Goal: Transaction & Acquisition: Purchase product/service

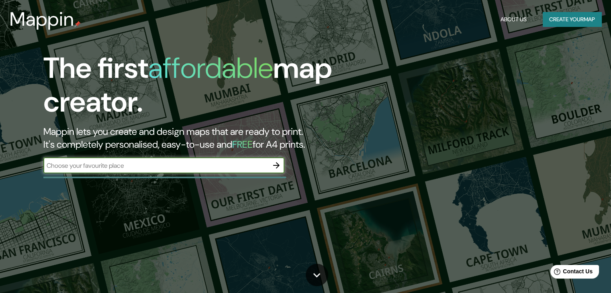
click at [106, 166] on input "text" at bounding box center [155, 165] width 225 height 9
type input "b"
type input "[GEOGRAPHIC_DATA]"
click at [278, 163] on icon "button" at bounding box center [277, 166] width 10 height 10
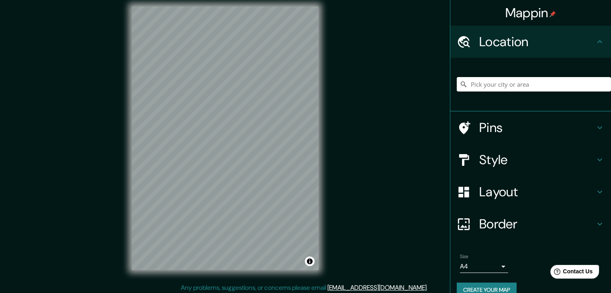
scroll to position [9, 0]
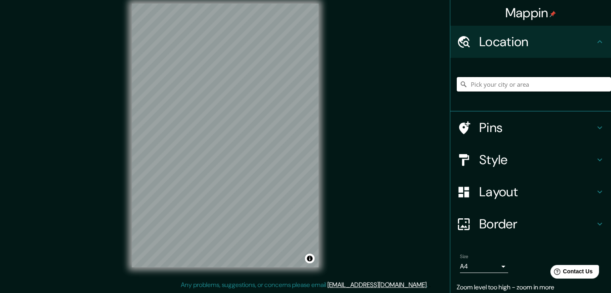
click at [489, 82] on input "Pick your city or area" at bounding box center [534, 84] width 154 height 14
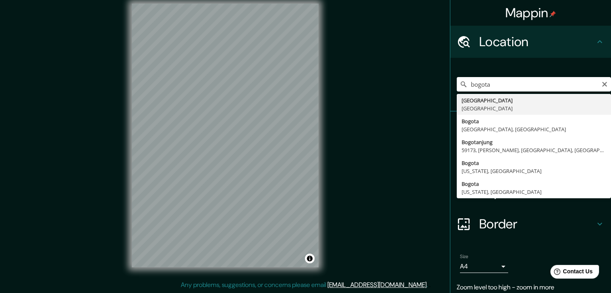
type input "[GEOGRAPHIC_DATA], [GEOGRAPHIC_DATA]"
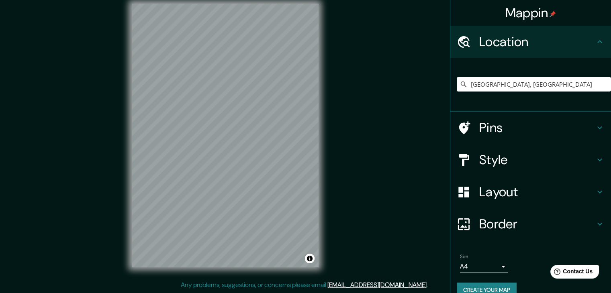
click at [496, 156] on h4 "Style" at bounding box center [538, 160] width 116 height 16
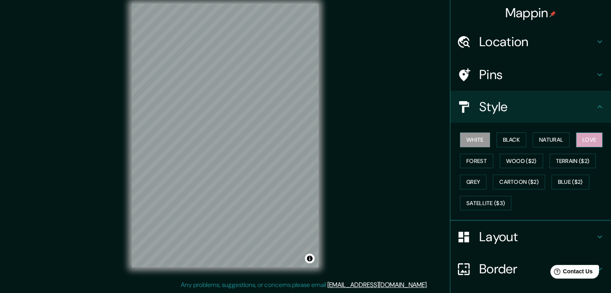
click at [584, 140] on button "Love" at bounding box center [589, 140] width 27 height 15
click at [560, 142] on button "Natural" at bounding box center [551, 140] width 37 height 15
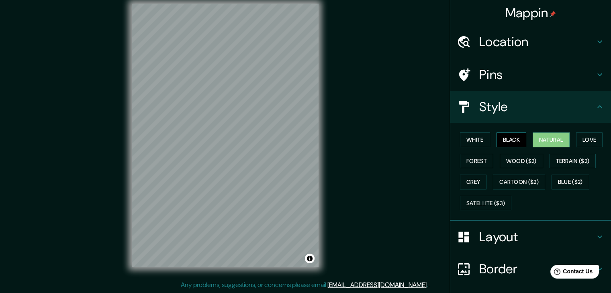
click at [503, 144] on button "Black" at bounding box center [512, 140] width 30 height 15
click at [479, 139] on button "White" at bounding box center [475, 140] width 30 height 15
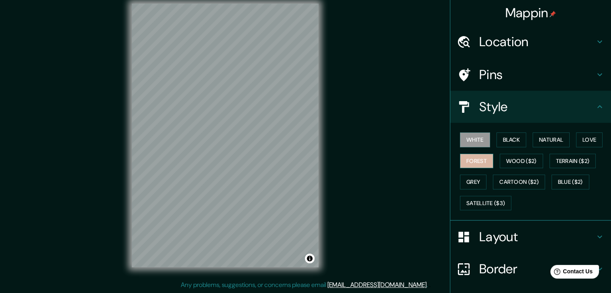
click at [482, 158] on button "Forest" at bounding box center [476, 161] width 33 height 15
click at [472, 175] on button "Grey" at bounding box center [473, 182] width 27 height 15
click at [502, 140] on button "Black" at bounding box center [512, 140] width 30 height 15
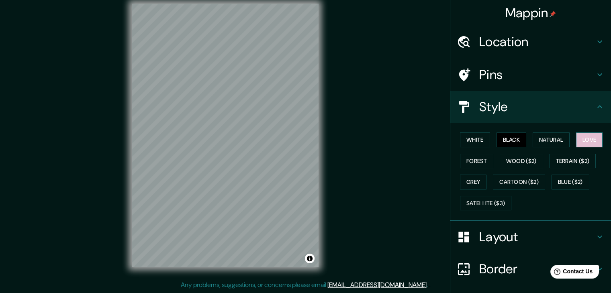
click at [586, 142] on button "Love" at bounding box center [589, 140] width 27 height 15
click at [562, 137] on button "Natural" at bounding box center [551, 140] width 37 height 15
click at [525, 230] on h4 "Layout" at bounding box center [538, 237] width 116 height 16
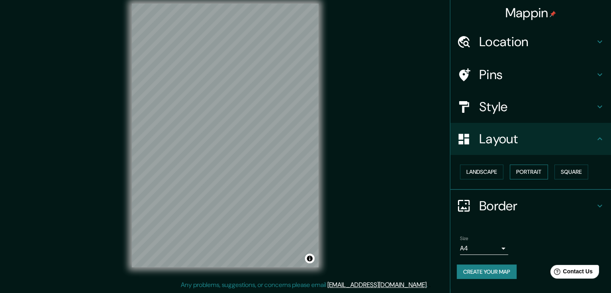
click at [513, 172] on button "Portrait" at bounding box center [529, 172] width 38 height 15
click at [482, 171] on button "Landscape" at bounding box center [481, 172] width 43 height 15
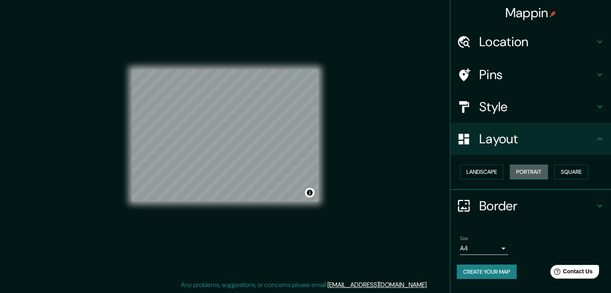
click at [517, 170] on button "Portrait" at bounding box center [529, 172] width 38 height 15
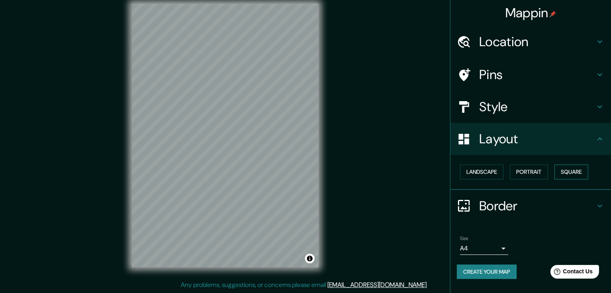
click at [571, 170] on button "Square" at bounding box center [572, 172] width 34 height 15
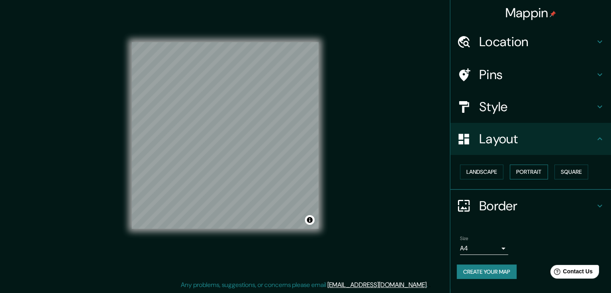
click at [531, 170] on button "Portrait" at bounding box center [529, 172] width 38 height 15
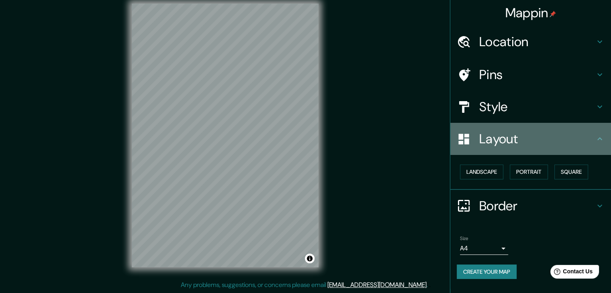
click at [508, 137] on h4 "Layout" at bounding box center [538, 139] width 116 height 16
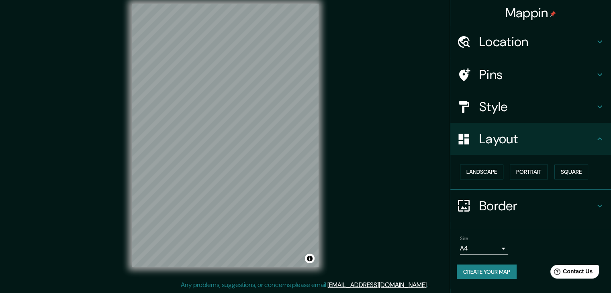
click at [597, 139] on icon at bounding box center [600, 139] width 10 height 10
click at [522, 208] on h4 "Border" at bounding box center [538, 206] width 116 height 16
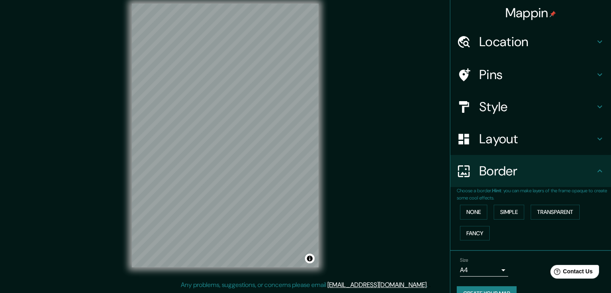
click at [526, 187] on div "Border" at bounding box center [531, 171] width 161 height 32
click at [595, 177] on div "Border" at bounding box center [531, 171] width 161 height 32
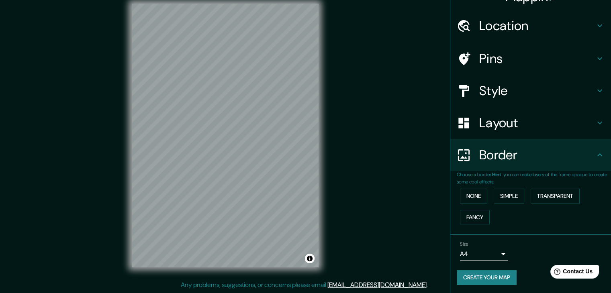
scroll to position [17, 0]
click at [493, 273] on button "Create your map" at bounding box center [487, 277] width 60 height 15
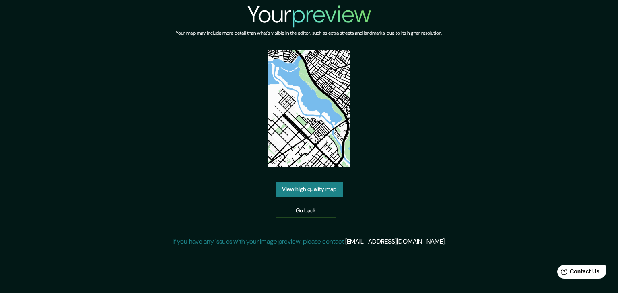
click at [305, 142] on img at bounding box center [308, 108] width 83 height 117
drag, startPoint x: 309, startPoint y: 118, endPoint x: 267, endPoint y: 170, distance: 67.5
click at [226, 171] on div "Your preview Your map may include more detail than what's visible in the editor…" at bounding box center [308, 126] width 273 height 253
click at [317, 187] on link "View high quality map" at bounding box center [308, 189] width 67 height 15
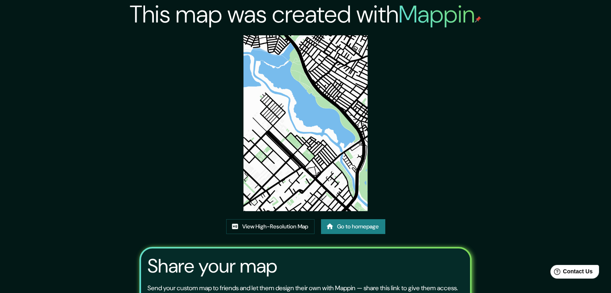
click at [332, 135] on img at bounding box center [306, 123] width 125 height 176
drag, startPoint x: 318, startPoint y: 126, endPoint x: 482, endPoint y: 27, distance: 191.9
click at [482, 27] on div "This map was created with Mappin View High-Resolution Map Go to homepage Share …" at bounding box center [306, 183] width 352 height 367
